Goal: Check status

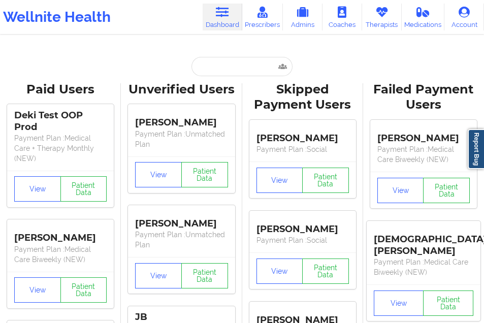
click at [206, 69] on input "text" at bounding box center [241, 66] width 101 height 19
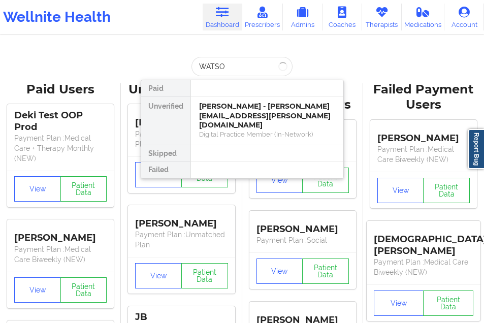
type input "[PERSON_NAME]"
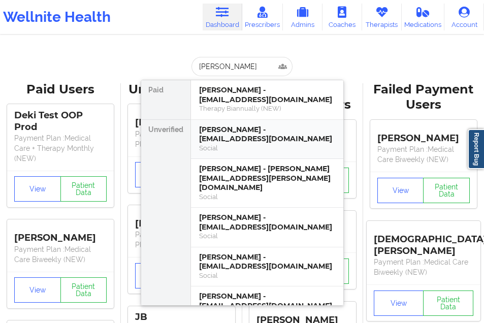
click at [209, 135] on div "[PERSON_NAME] - [EMAIL_ADDRESS][DOMAIN_NAME]" at bounding box center [267, 134] width 136 height 19
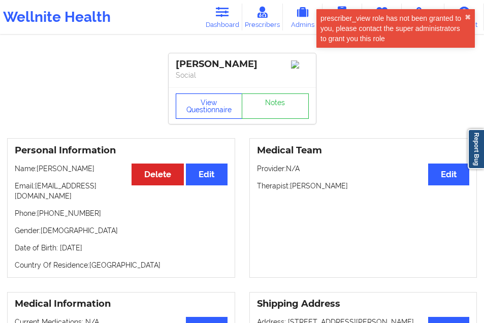
click at [209, 113] on button "View Questionnaire" at bounding box center [209, 105] width 67 height 25
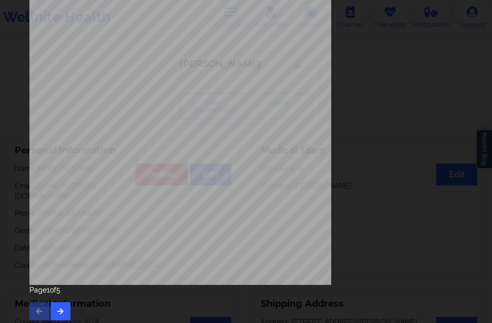
scroll to position [161, 0]
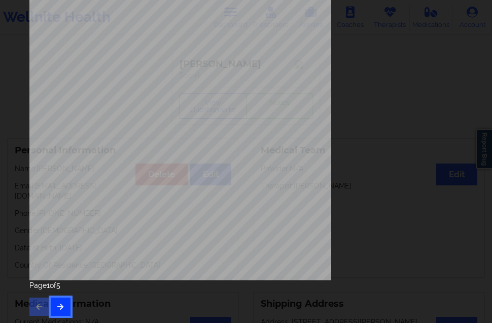
click at [58, 304] on icon "button" at bounding box center [60, 306] width 9 height 6
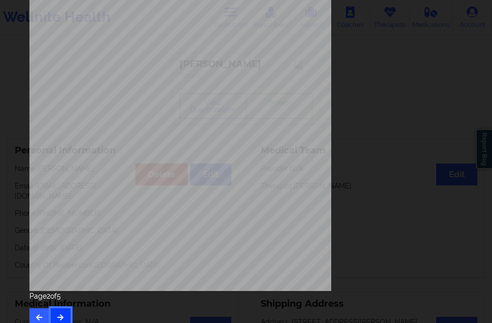
scroll to position [152, 0]
click at [67, 314] on button "button" at bounding box center [61, 316] width 20 height 18
click at [63, 307] on button "button" at bounding box center [61, 316] width 20 height 18
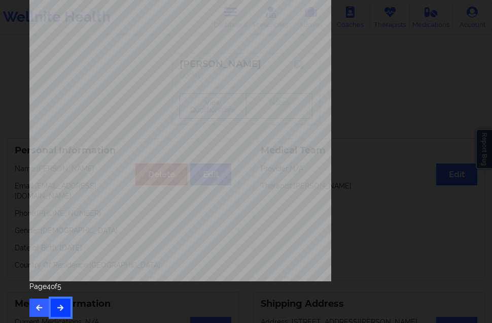
scroll to position [161, 0]
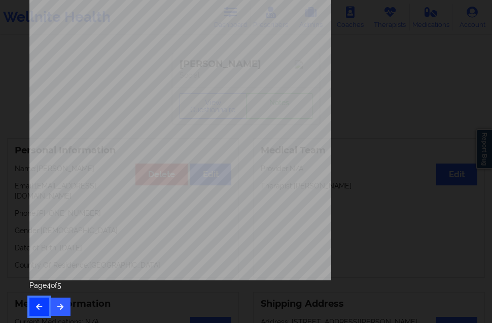
click at [30, 301] on button "button" at bounding box center [39, 307] width 20 height 18
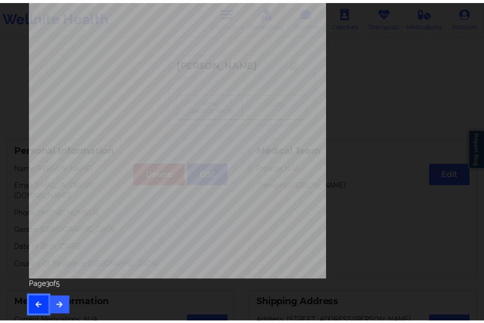
scroll to position [0, 0]
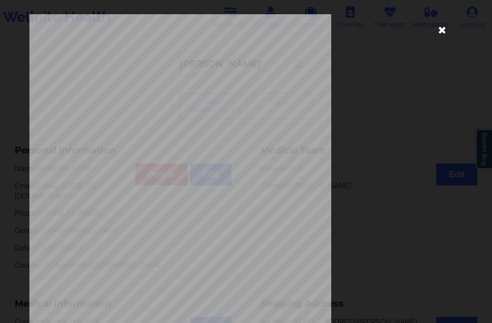
click at [438, 31] on icon at bounding box center [443, 29] width 16 height 16
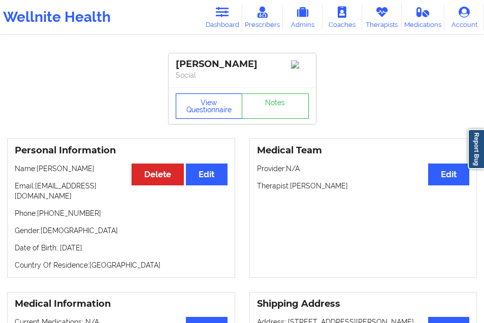
click at [205, 115] on button "View Questionnaire" at bounding box center [209, 105] width 67 height 25
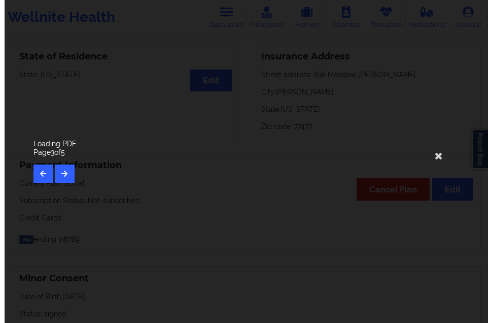
scroll to position [558, 0]
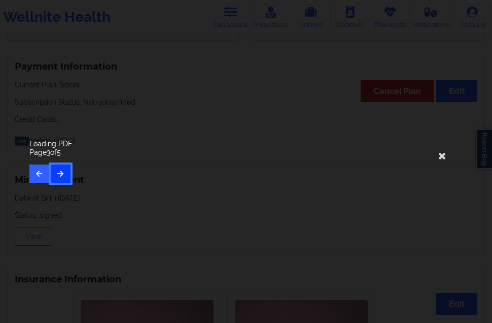
click at [61, 172] on icon "button" at bounding box center [60, 173] width 9 height 6
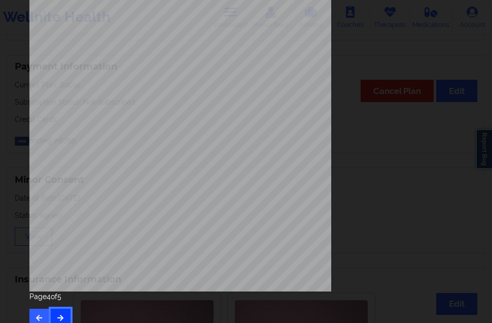
scroll to position [152, 0]
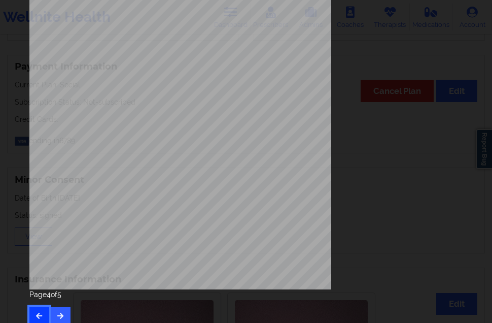
click at [35, 309] on button "button" at bounding box center [39, 316] width 20 height 18
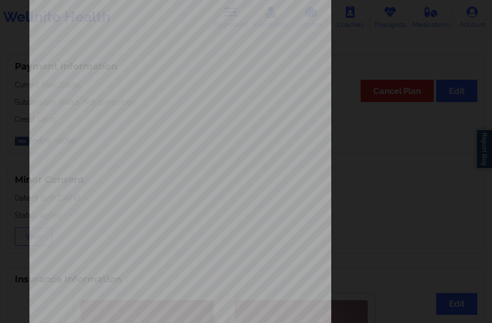
scroll to position [0, 0]
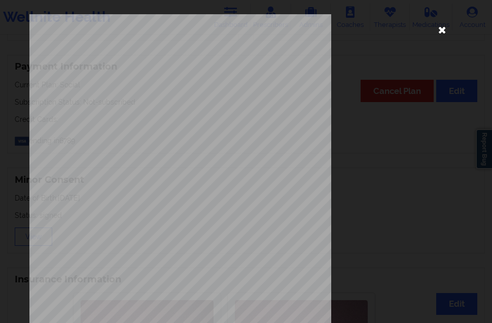
click at [435, 25] on icon at bounding box center [443, 29] width 16 height 16
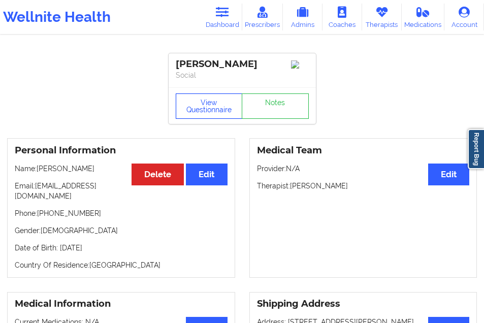
click at [214, 113] on button "View Questionnaire" at bounding box center [209, 105] width 67 height 25
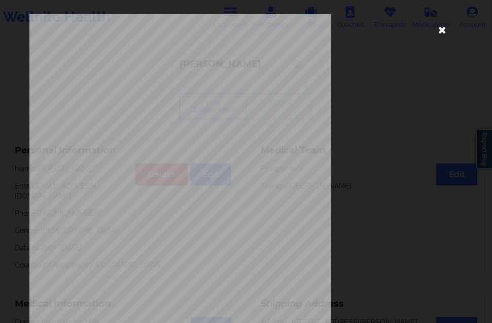
click at [444, 34] on icon at bounding box center [443, 29] width 16 height 16
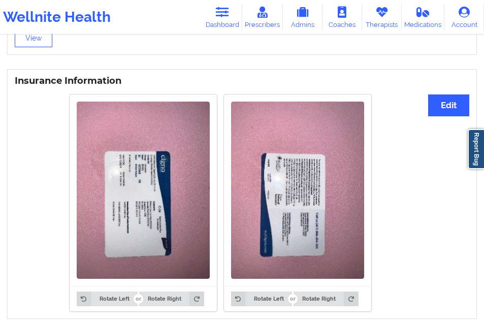
scroll to position [762, 0]
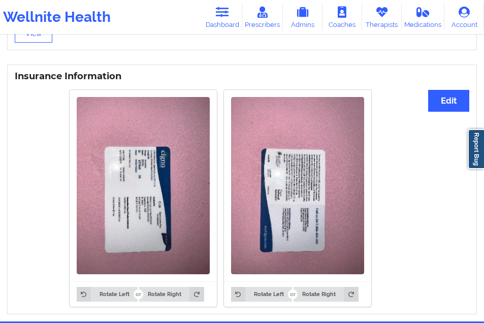
click at [157, 230] on img at bounding box center [143, 185] width 133 height 177
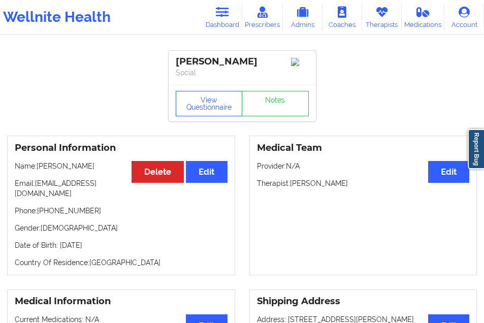
scroll to position [0, 0]
